Goal: Feedback & Contribution: Submit feedback/report problem

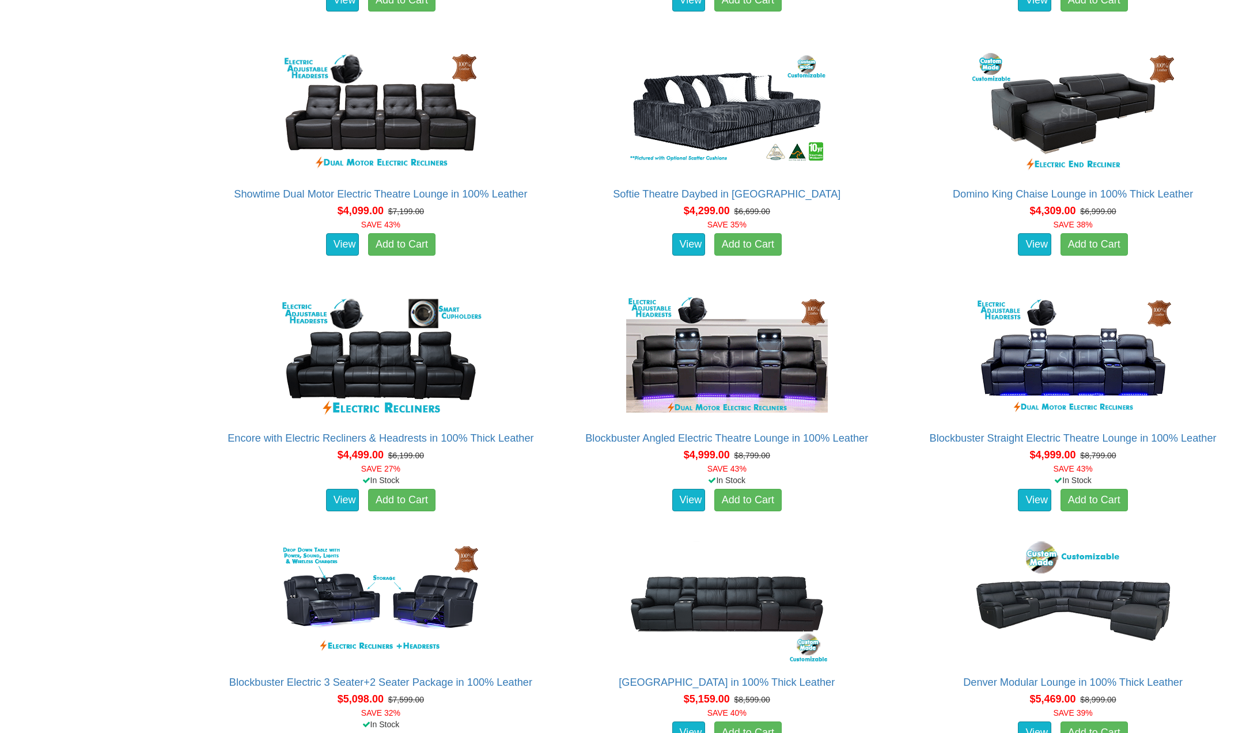
scroll to position [2996, 0]
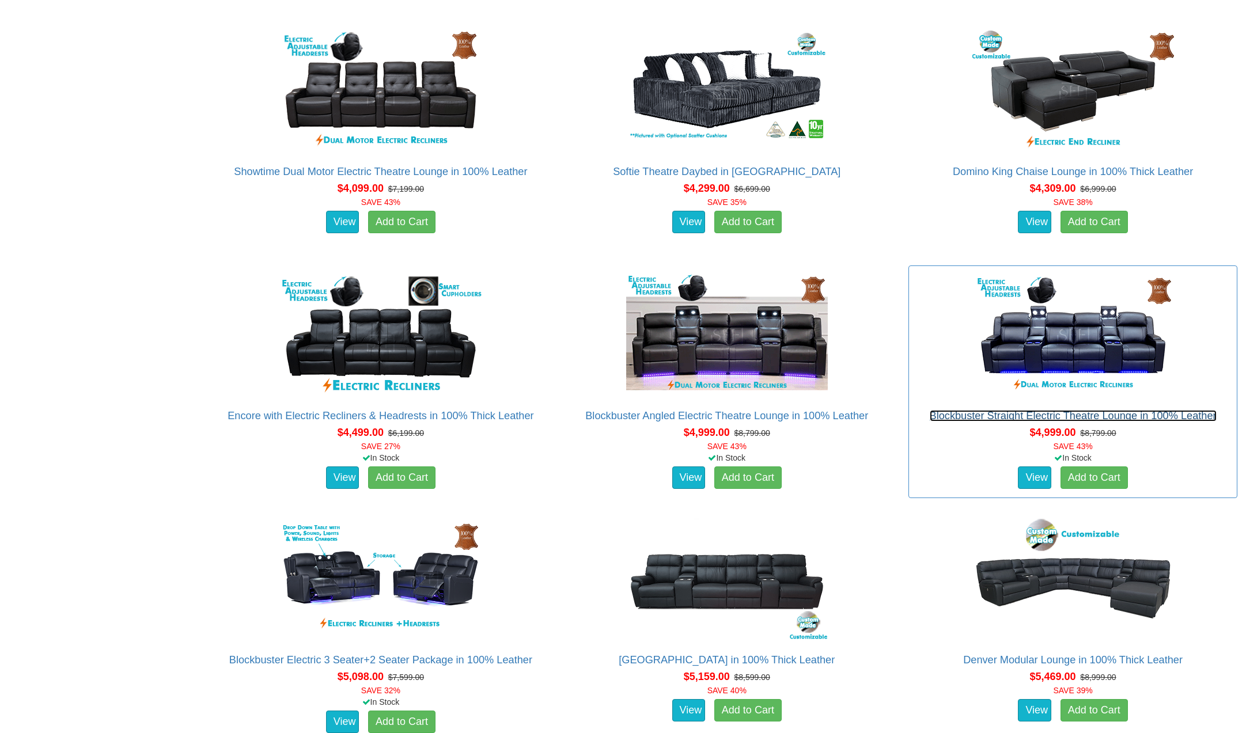
click at [1025, 419] on link "Blockbuster Straight Electric Theatre Lounge in 100% Leather" at bounding box center [1072, 416] width 287 height 12
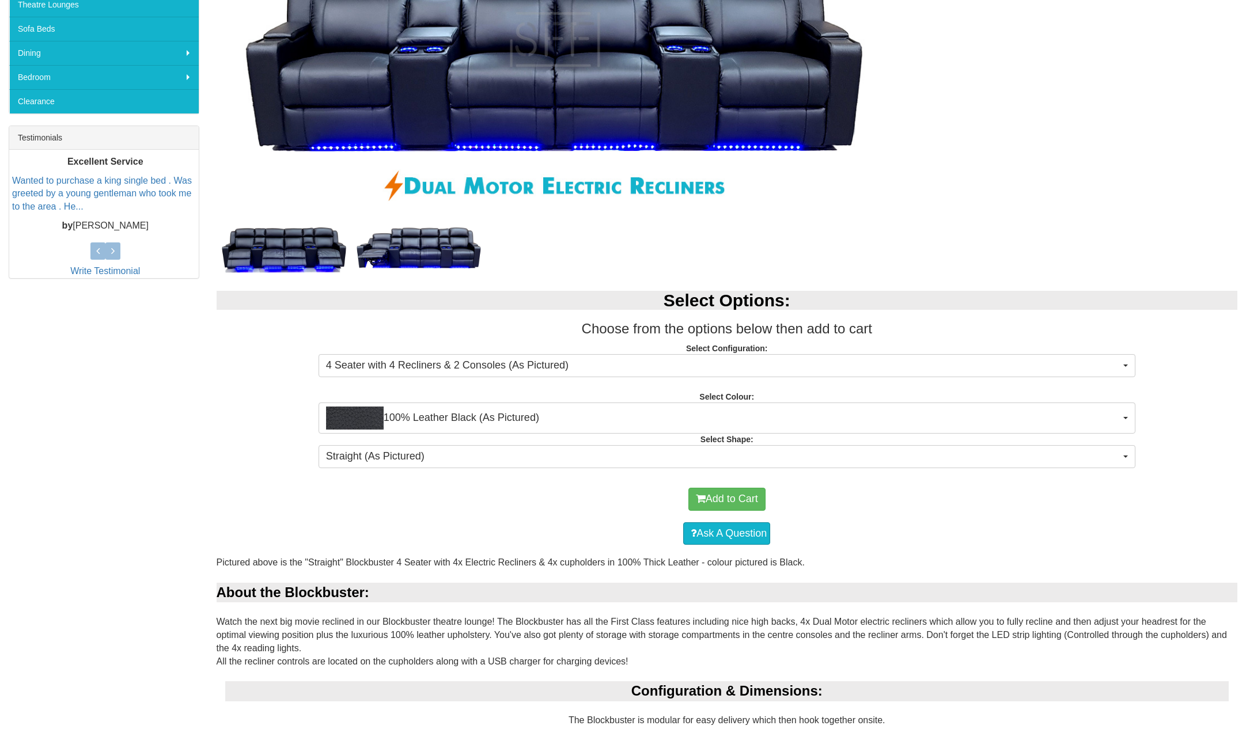
scroll to position [411, 0]
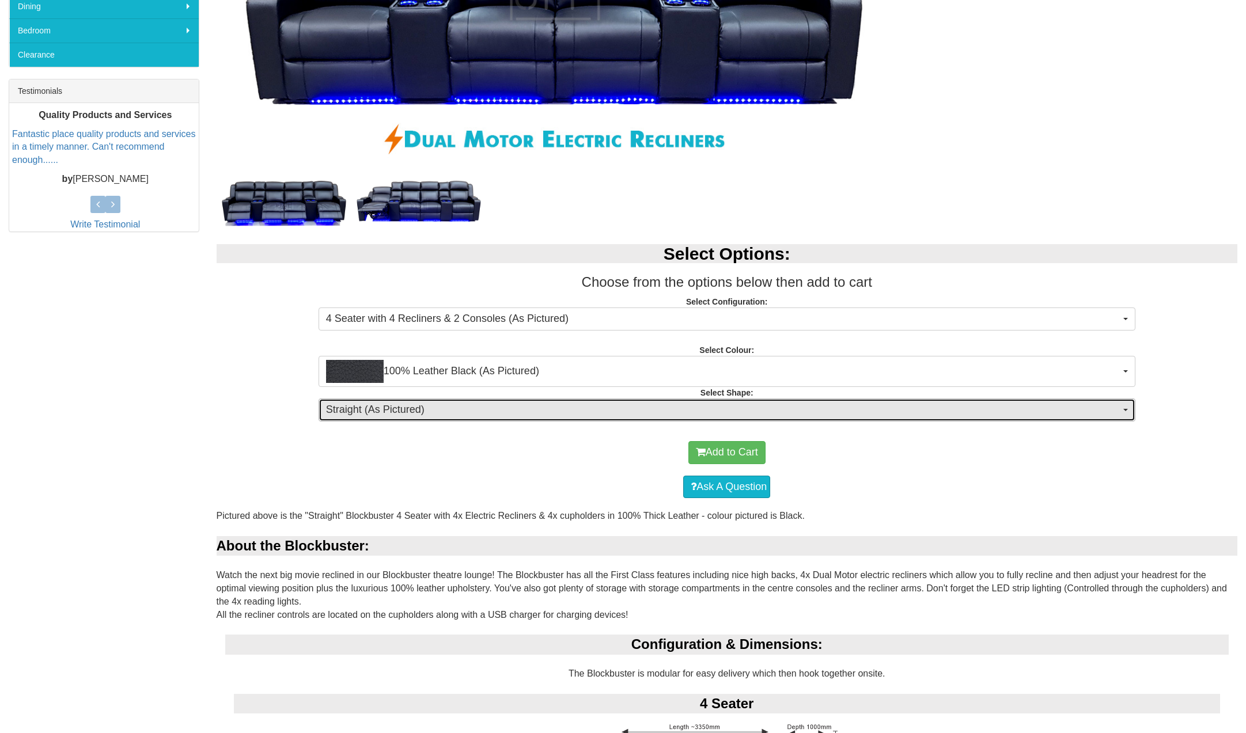
click at [1126, 410] on span "button" at bounding box center [1125, 410] width 5 height 2
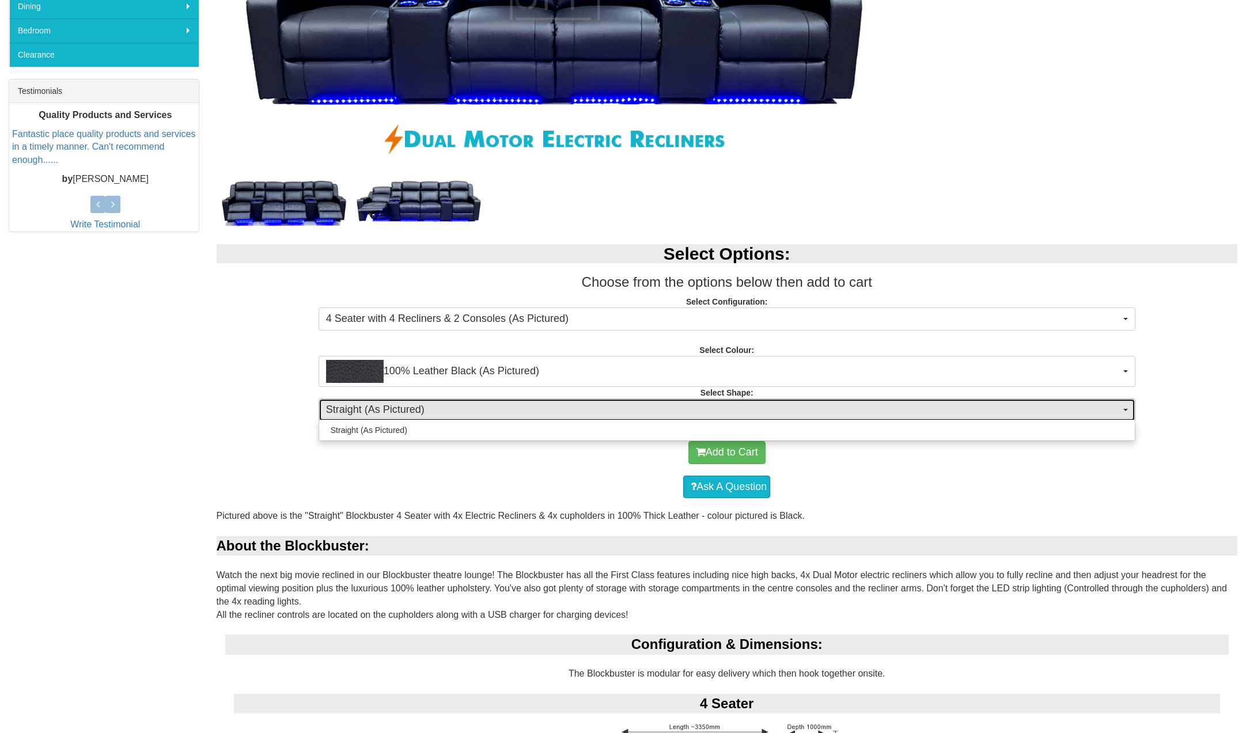
click at [1126, 410] on span "button" at bounding box center [1125, 410] width 5 height 2
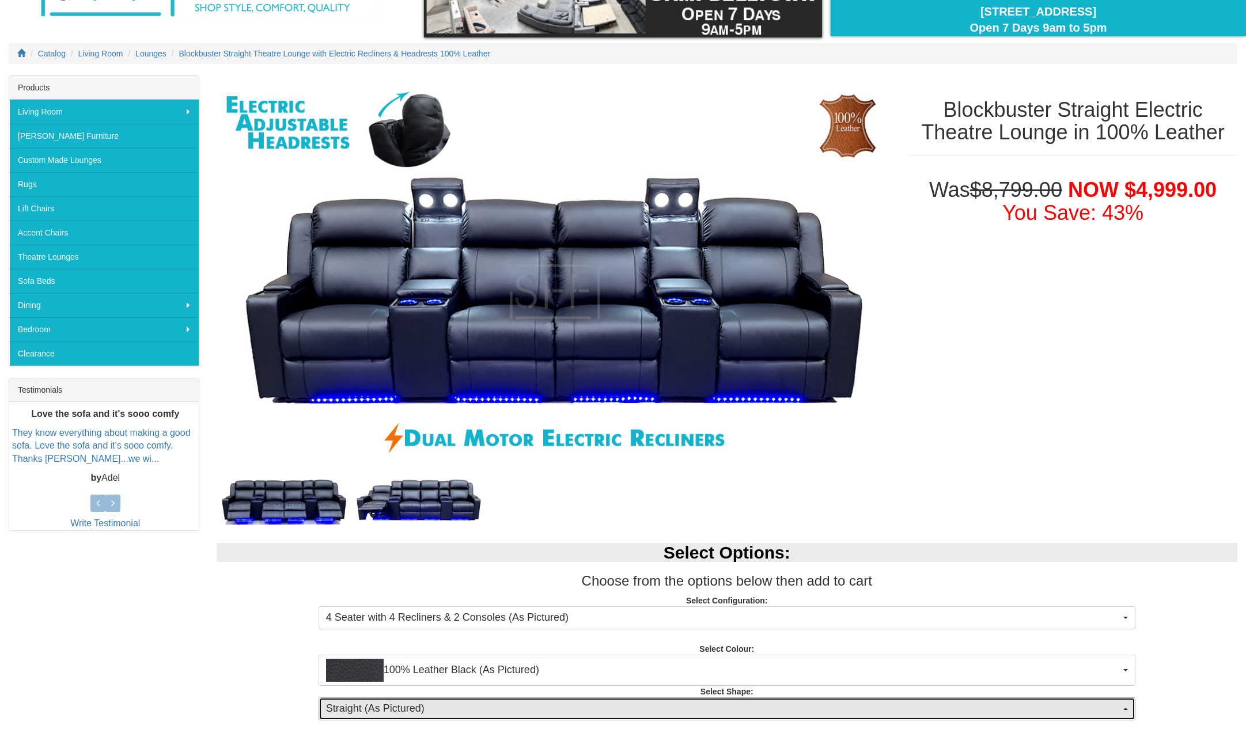
scroll to position [0, 0]
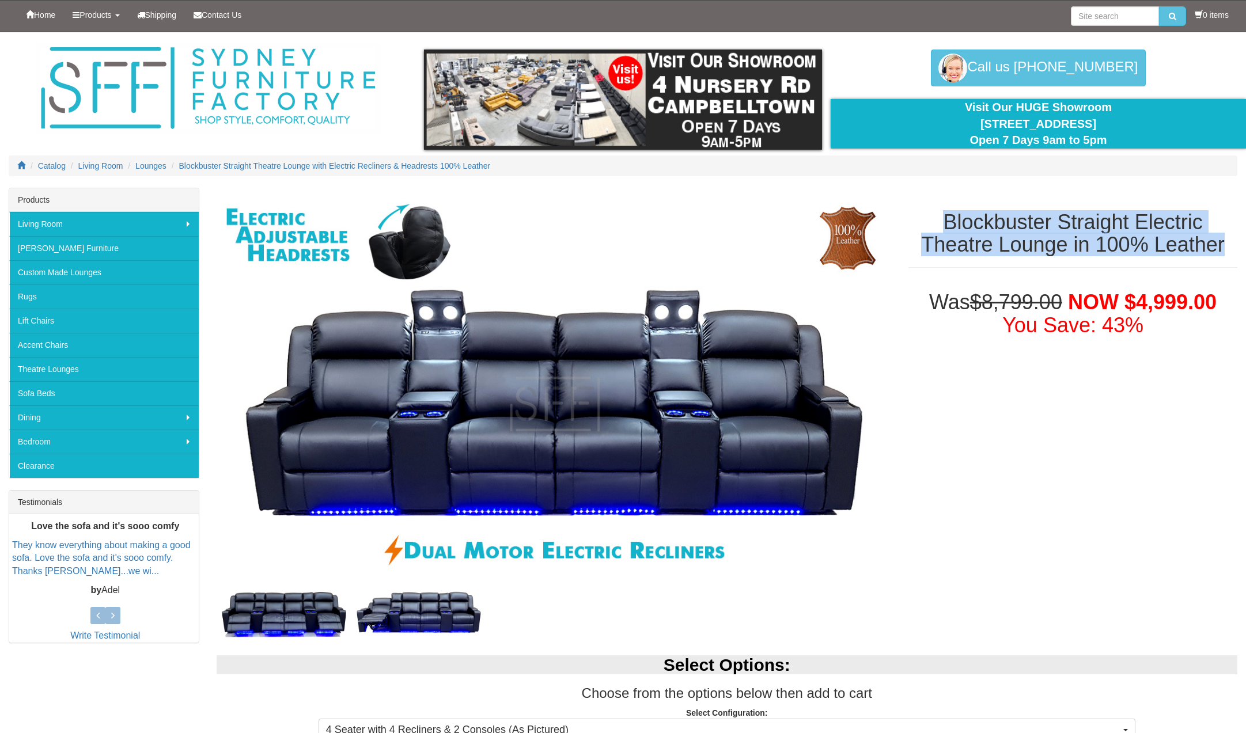
drag, startPoint x: 946, startPoint y: 216, endPoint x: 1214, endPoint y: 239, distance: 269.4
click at [1222, 241] on h1 "Blockbuster Straight Electric Theatre Lounge in 100% Leather" at bounding box center [1072, 233] width 329 height 45
copy h1 "Blockbuster Straight Electric Theatre Lounge in 100% Leather"
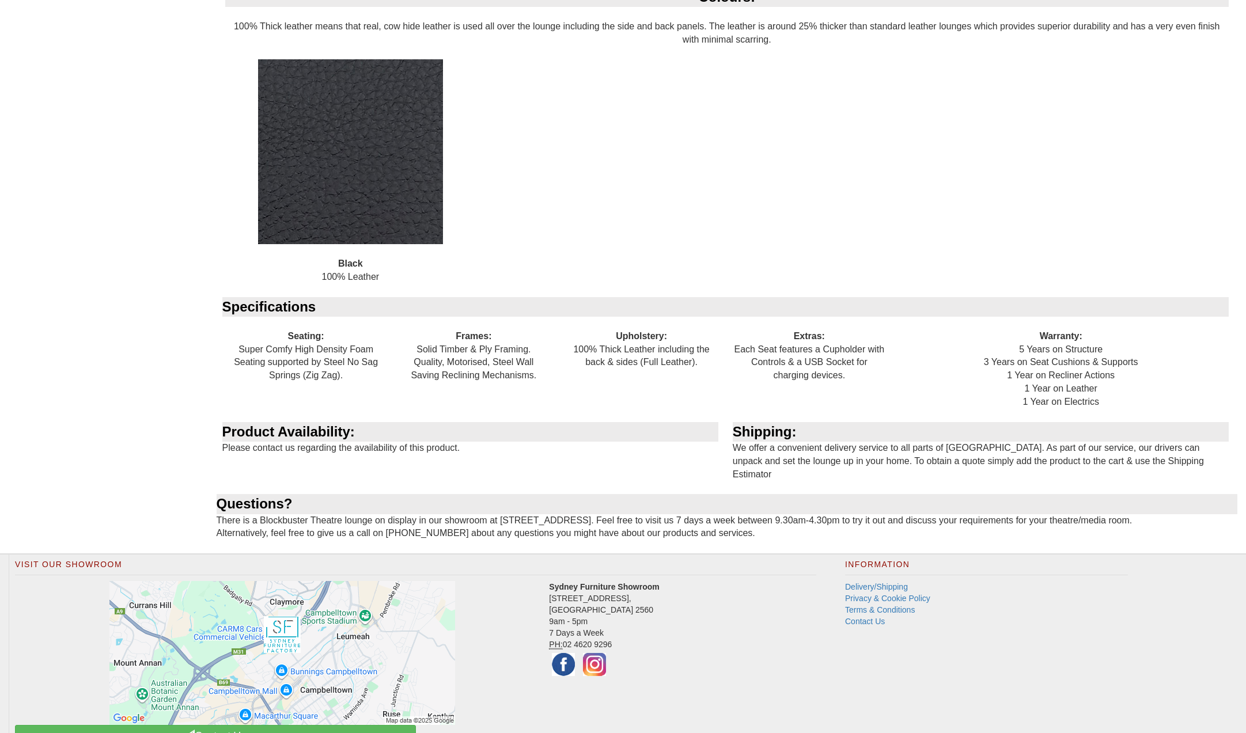
scroll to position [1346, 0]
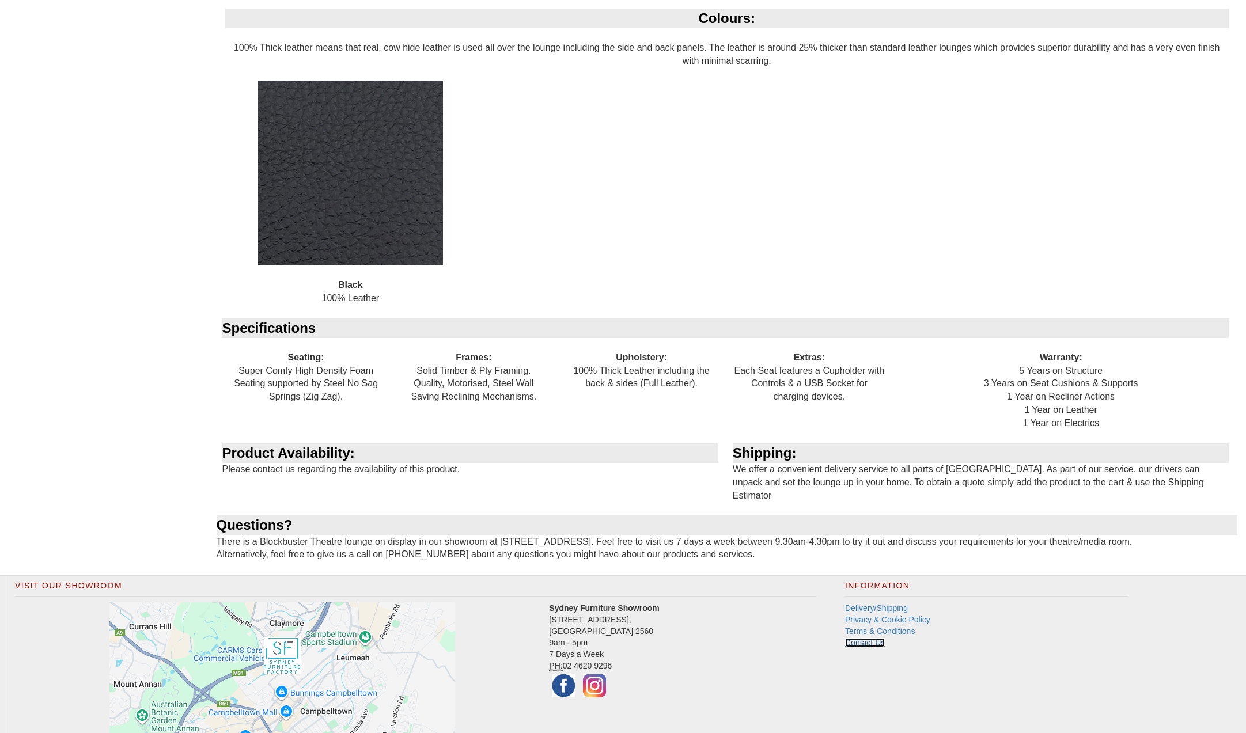
click at [866, 638] on link "Contact Us" at bounding box center [865, 642] width 40 height 9
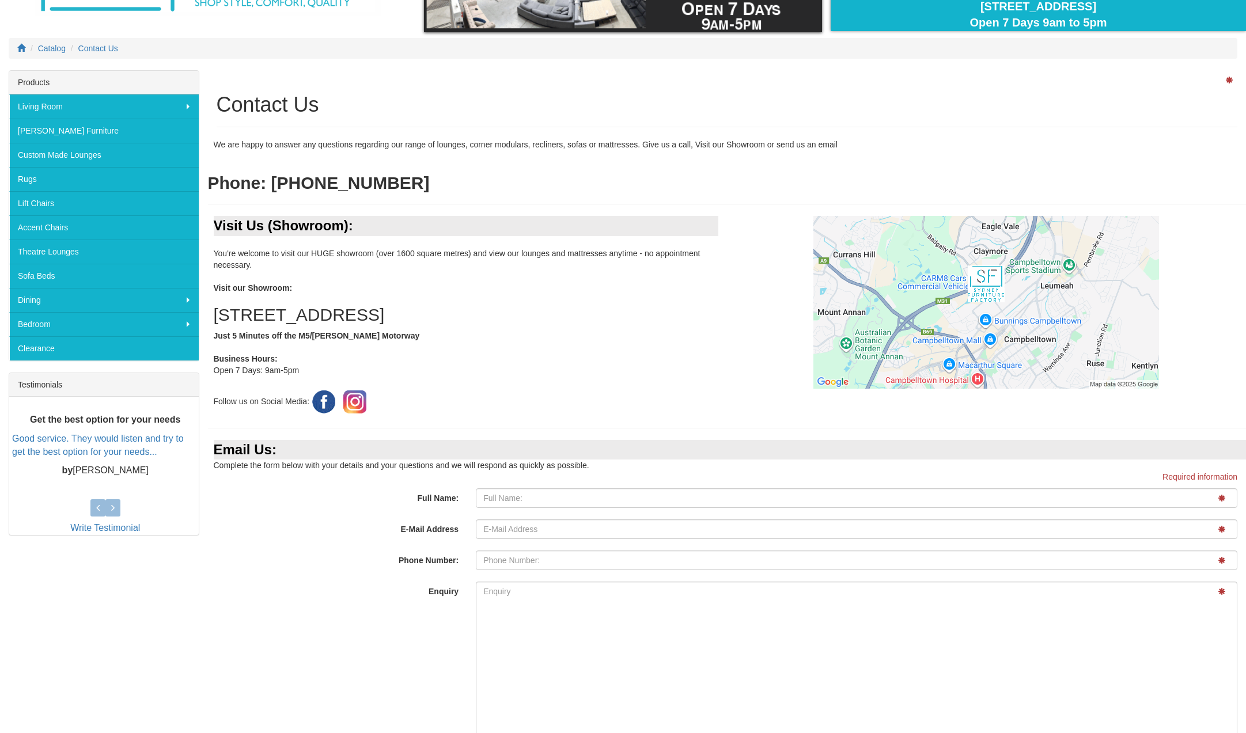
scroll to position [235, 0]
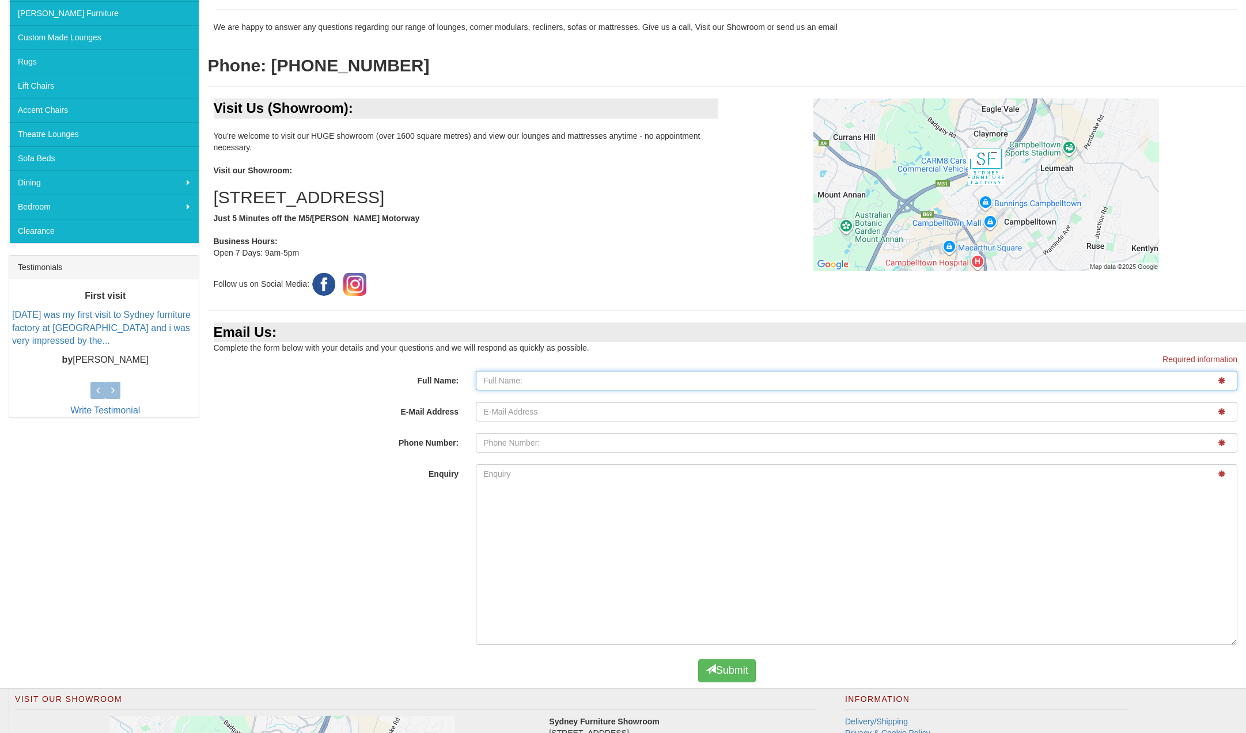
click at [491, 378] on input "Full Name:" at bounding box center [856, 381] width 761 height 20
type input "Doug Davidson"
click at [485, 411] on input "E-Mail Address" at bounding box center [856, 412] width 761 height 20
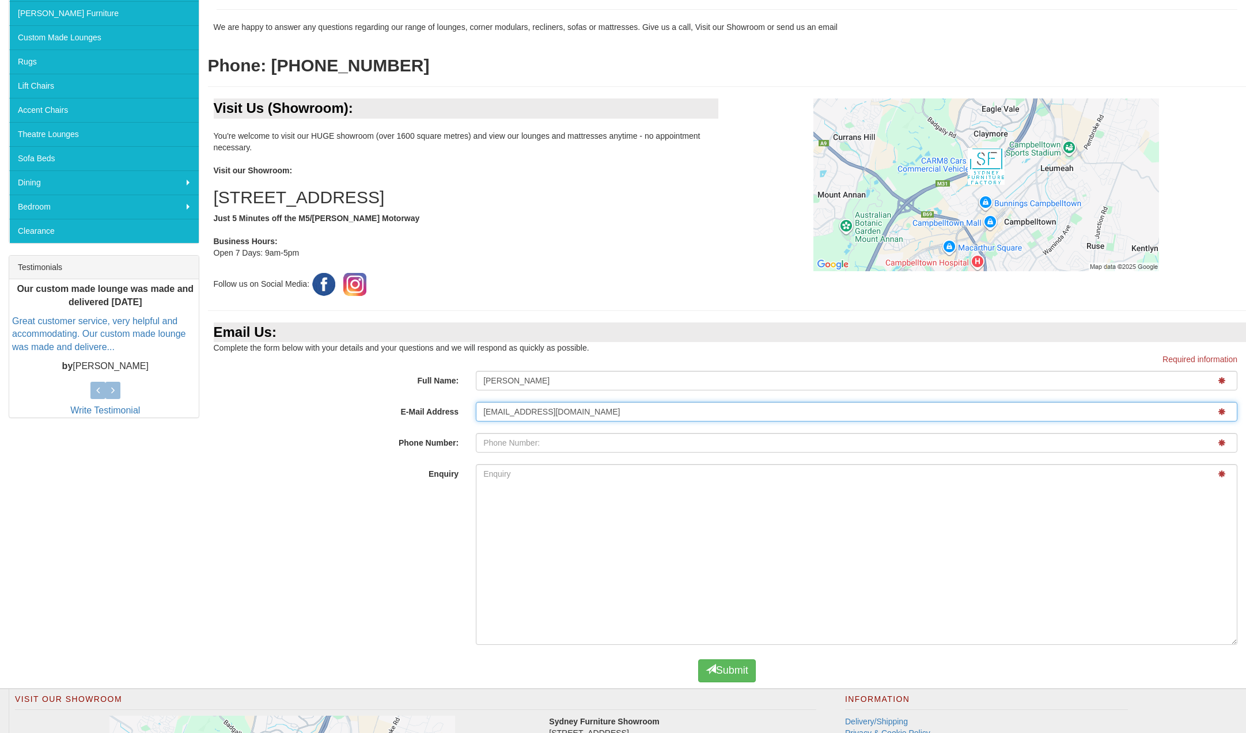
type input "dougie1234louise@gmail.com"
click at [488, 439] on input "E-Mail Address" at bounding box center [856, 443] width 761 height 20
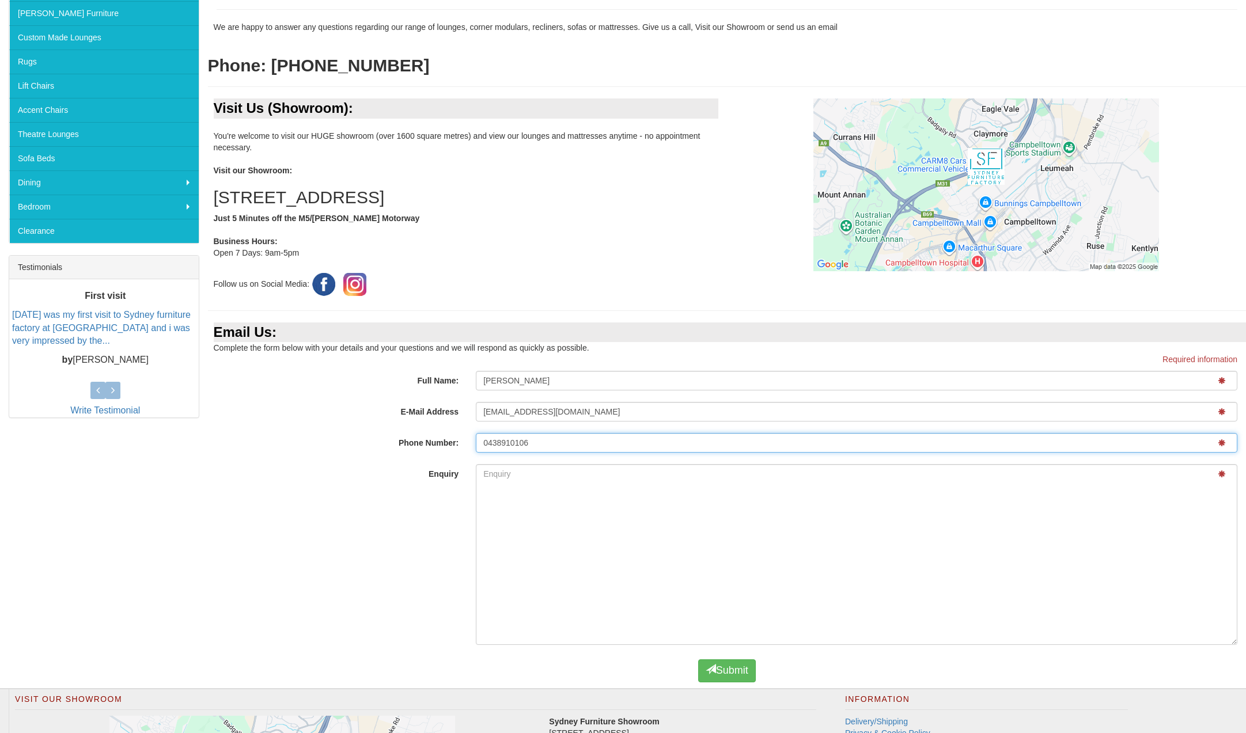
type input "0438910106"
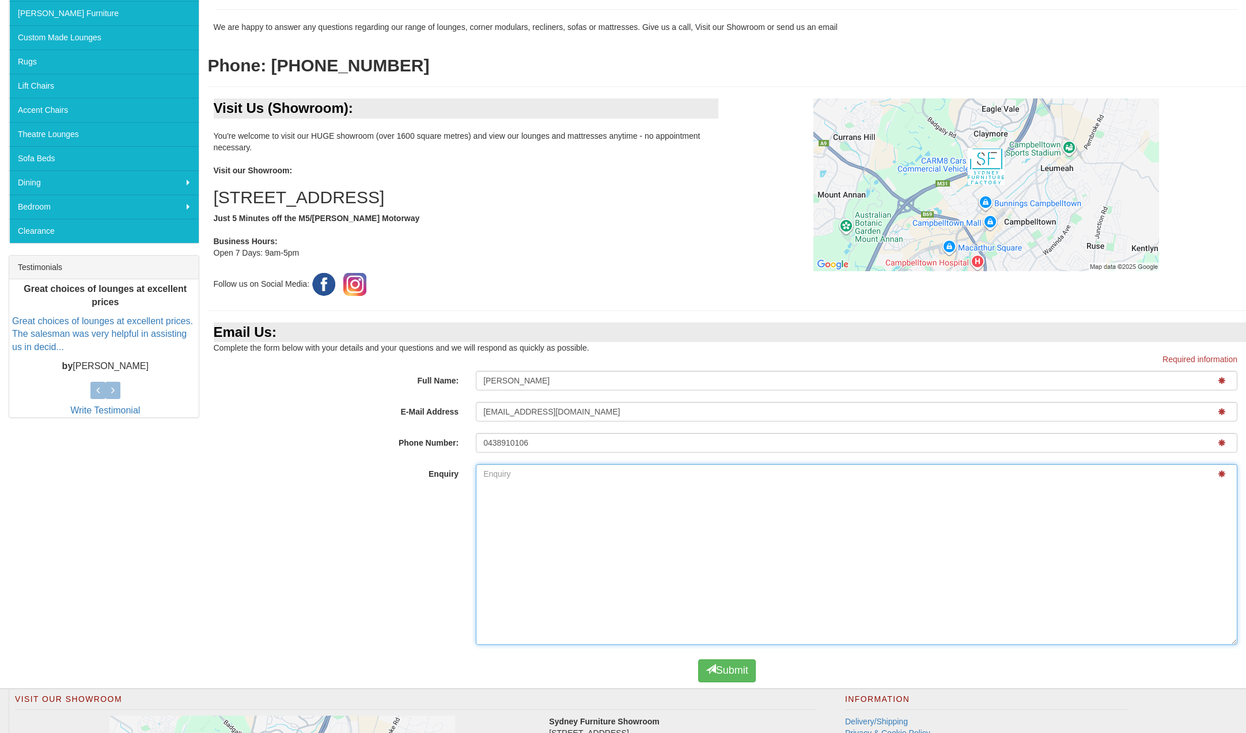
click at [484, 473] on textarea "Enquiry" at bounding box center [856, 554] width 761 height 181
click at [482, 472] on textarea "Enquiry" at bounding box center [856, 554] width 761 height 181
paste textarea "Blockbuster Straight Electric Theatre Lounge in 100% Leather"
click at [644, 473] on textarea "hi there We purchased a curved Blockbuster Straight Electric Theatre Lounge in …" at bounding box center [856, 554] width 761 height 181
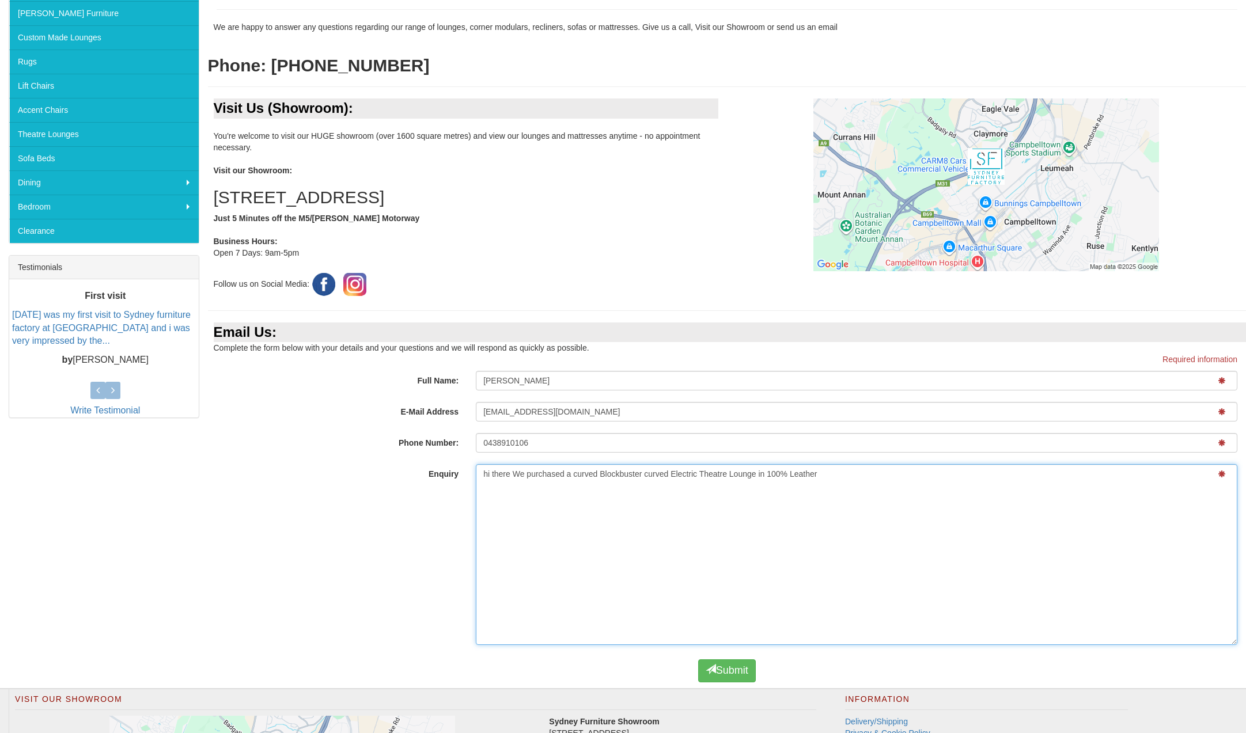
click at [818, 473] on textarea "hi there We purchased a curved Blockbuster curved Electric Theatre Lounge in 10…" at bounding box center [856, 554] width 761 height 181
click at [820, 474] on textarea "hi there We purchased a curved Blockbuster curved Electric Theatre Lounge in 10…" at bounding box center [856, 554] width 761 height 181
click at [927, 475] on textarea "hi there We purchased a curved Blockbuster curved Electric Theatre Lounge in 10…" at bounding box center [856, 554] width 761 height 181
click at [958, 476] on textarea "hi there We purchased a curved Blockbuster curved Electric Theatre Lounge in 10…" at bounding box center [856, 554] width 761 height 181
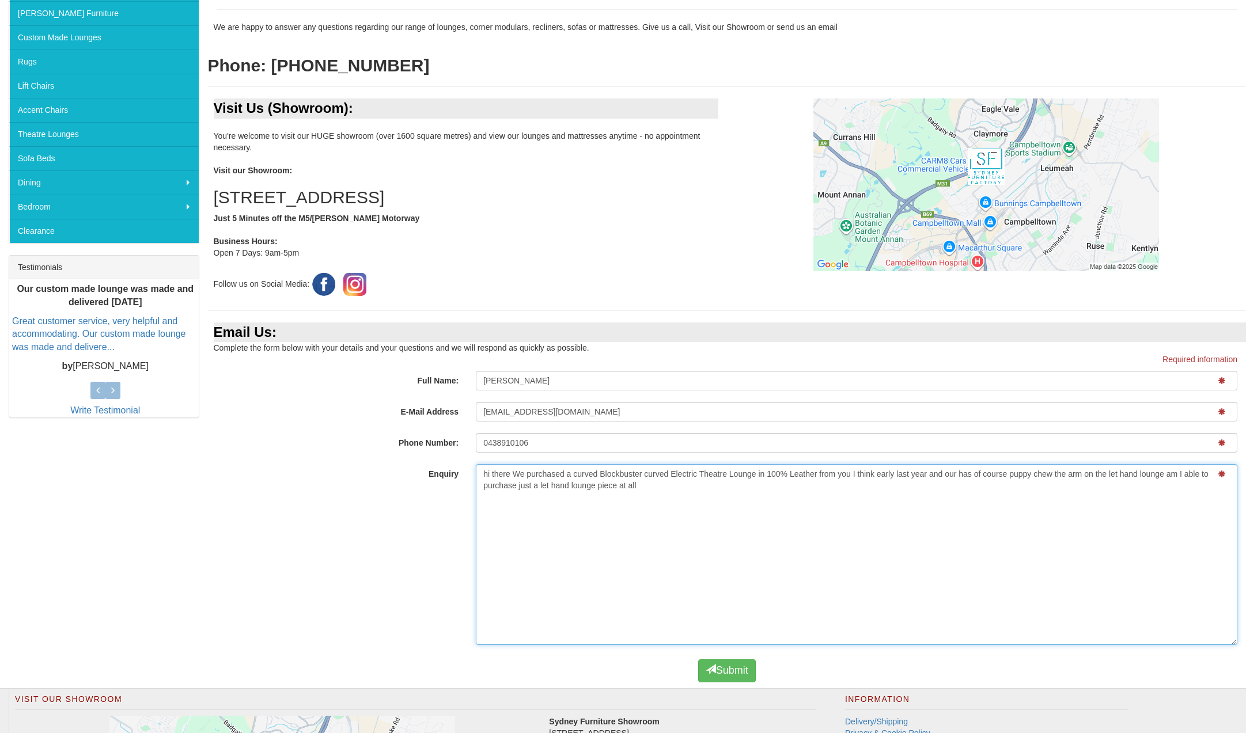
click at [1033, 475] on textarea "hi there We purchased a curved Blockbuster curved Electric Theatre Lounge in 10…" at bounding box center [856, 554] width 761 height 181
click at [1067, 475] on textarea "hi there We purchased a curved Blockbuster curved Electric Theatre Lounge in 10…" at bounding box center [856, 554] width 761 height 181
click at [662, 484] on textarea "hi there We purchased a curved Blockbuster curved Electric Theatre Lounge in 10…" at bounding box center [856, 554] width 761 height 181
click at [957, 474] on textarea "hi there We purchased a curved Blockbuster curved Electric Theatre Lounge in 10…" at bounding box center [856, 554] width 761 height 181
click at [1045, 473] on textarea "hi there We purchased a curved Blockbuster curved Electric Theatre Lounge in 10…" at bounding box center [856, 554] width 761 height 181
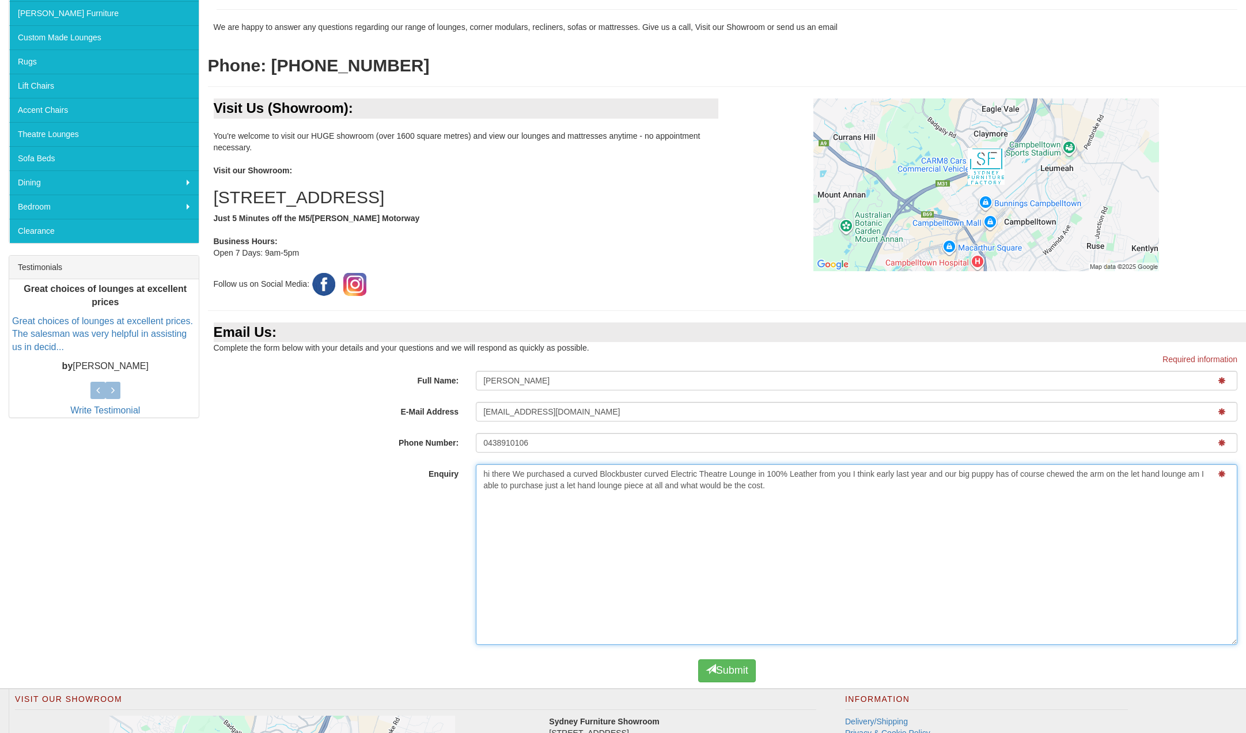
click at [766, 487] on textarea "hi there We purchased a curved Blockbuster curved Electric Theatre Lounge in 10…" at bounding box center [856, 554] width 761 height 181
click at [767, 485] on textarea "hi there We purchased a curved Blockbuster curved Electric Theatre Lounge in 10…" at bounding box center [856, 554] width 761 height 181
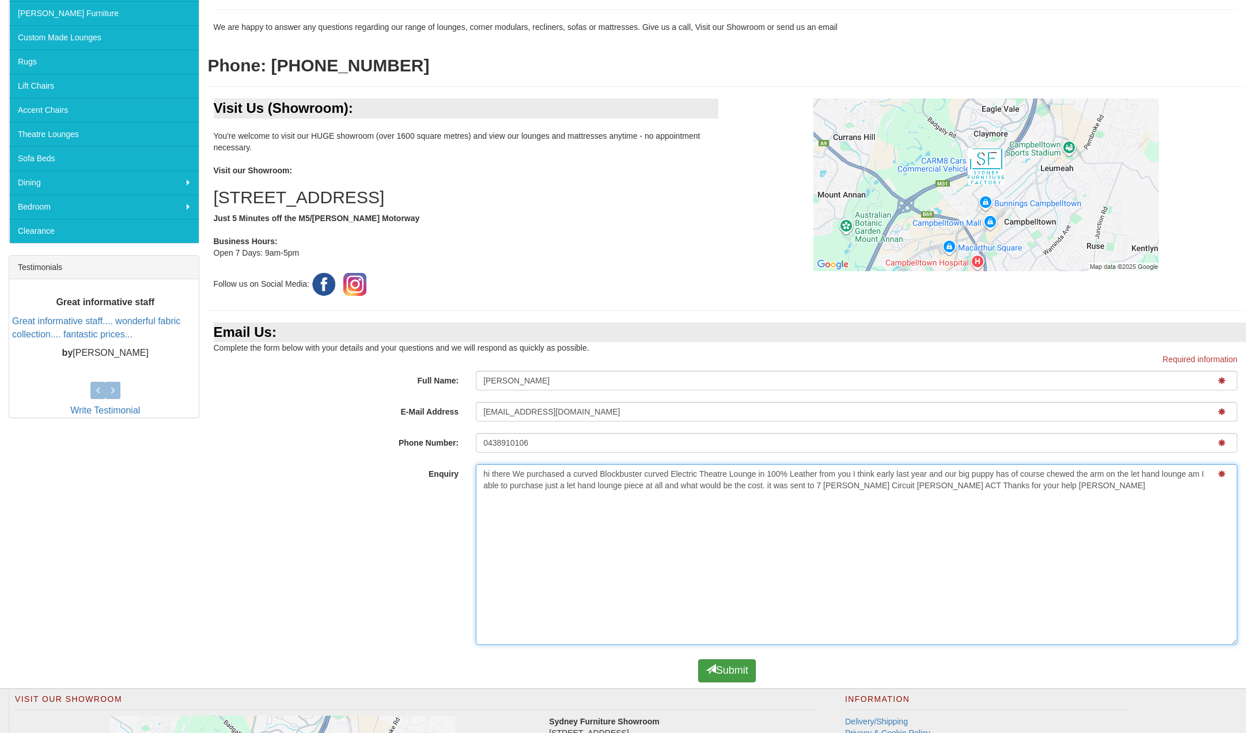
type textarea "hi there We purchased a curved Blockbuster curved Electric Theatre Lounge in 10…"
click at [721, 673] on button "Submit" at bounding box center [727, 670] width 58 height 23
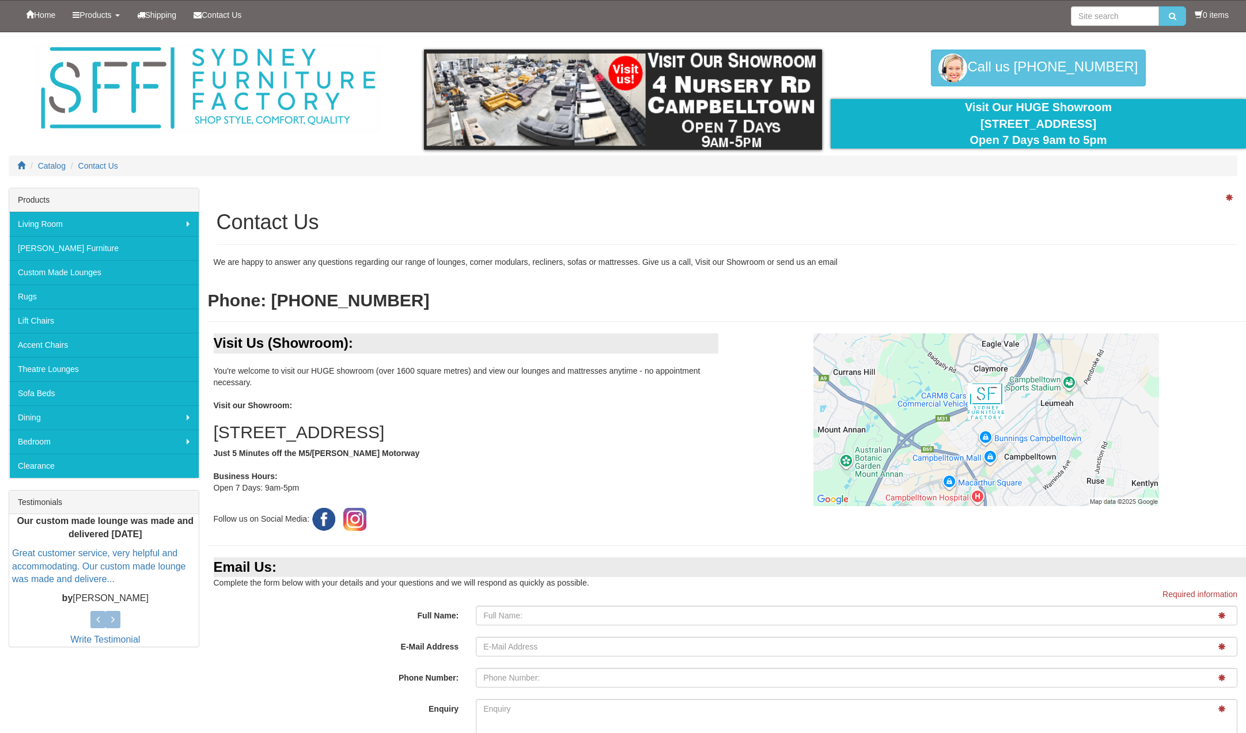
scroll to position [235, 0]
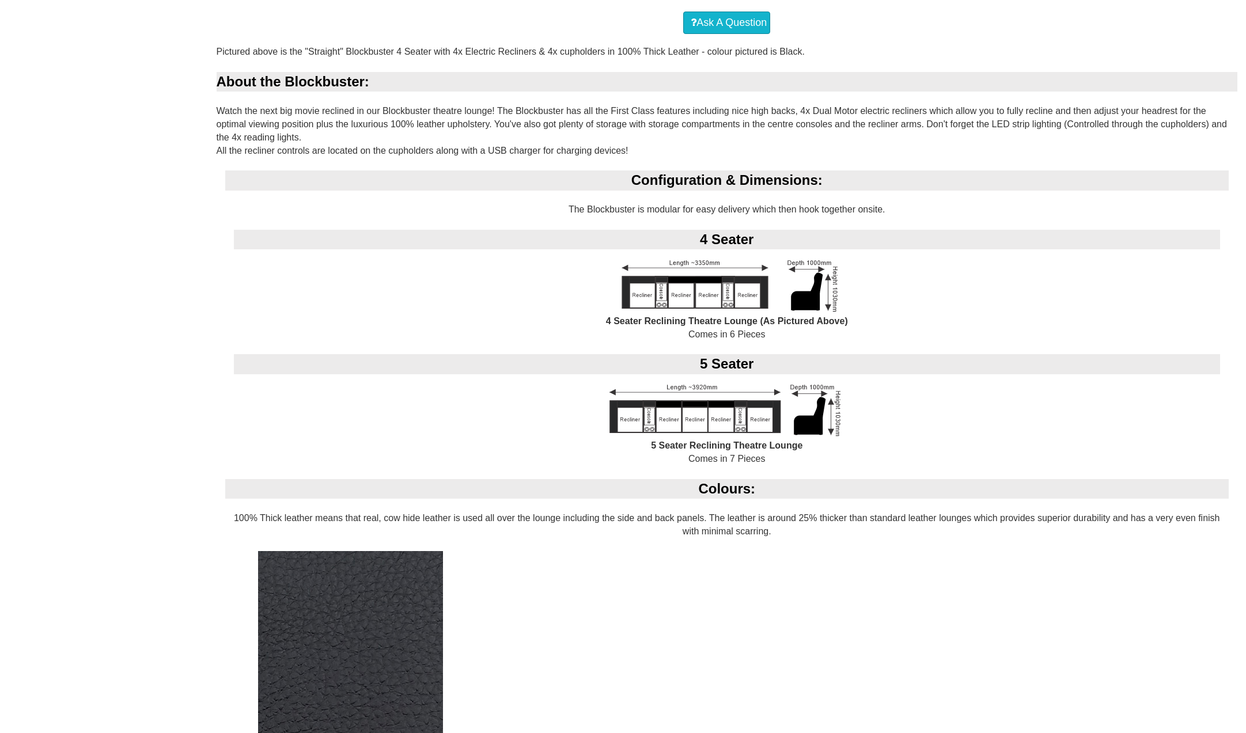
scroll to position [876, 0]
